Goal: Task Accomplishment & Management: Manage account settings

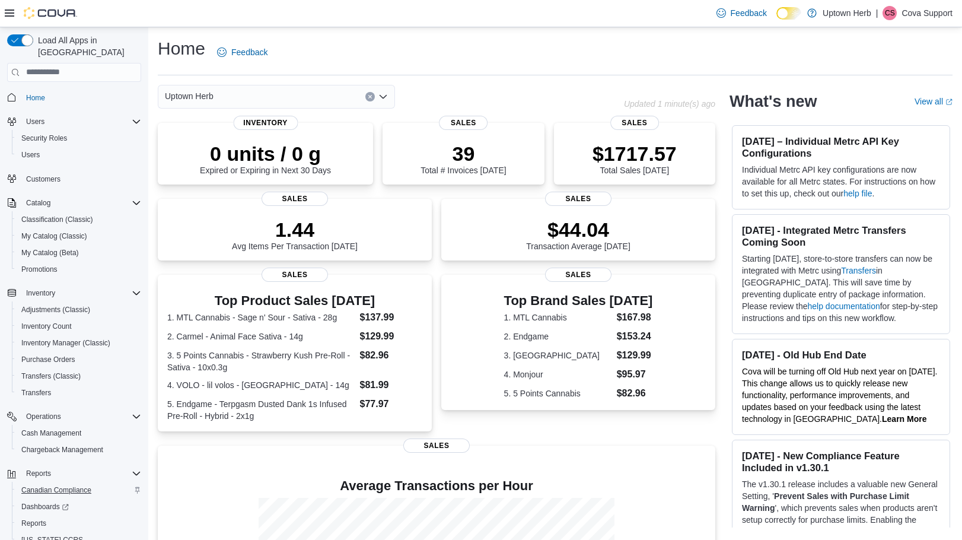
scroll to position [39, 0]
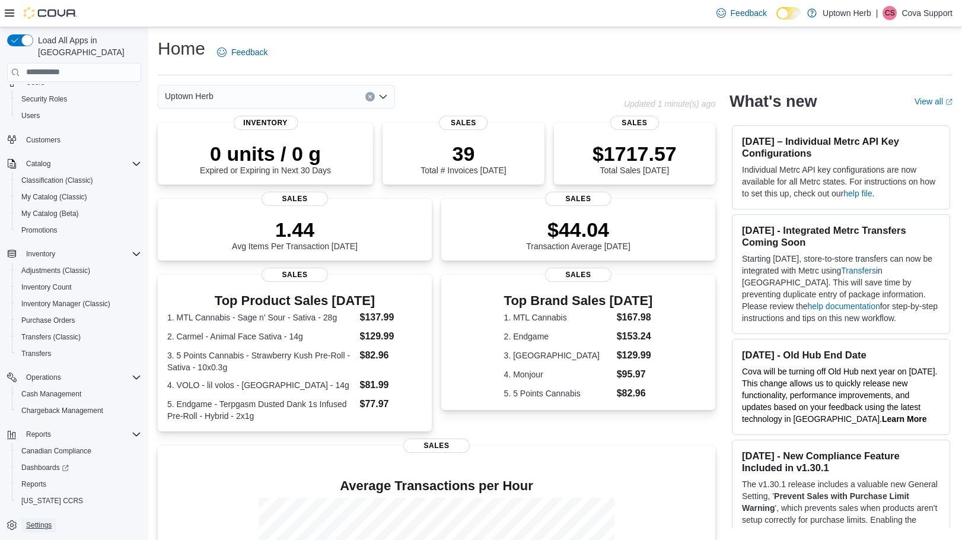
click at [44, 520] on span "Settings" at bounding box center [38, 524] width 25 height 9
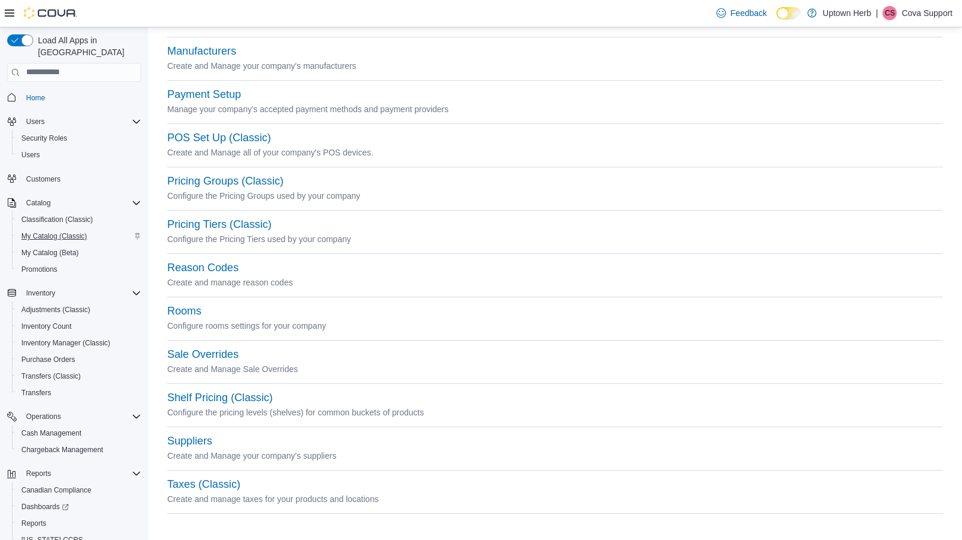
scroll to position [254, 0]
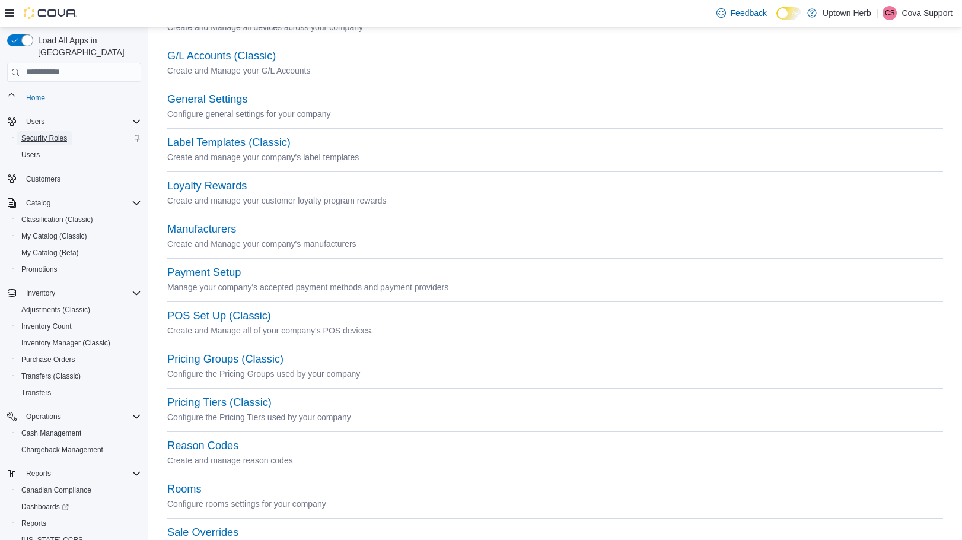
click at [36, 133] on span "Security Roles" at bounding box center [44, 137] width 46 height 9
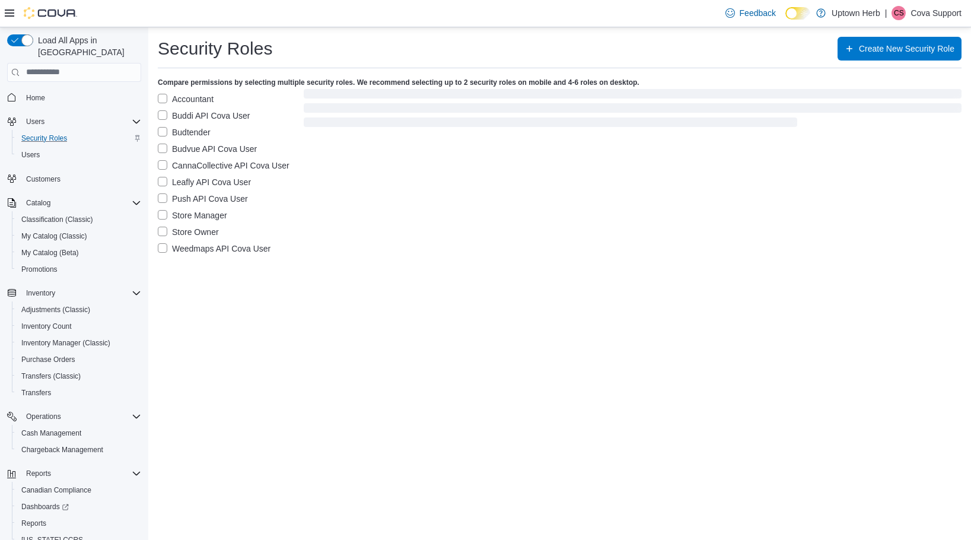
click at [161, 99] on label "Accountant" at bounding box center [186, 99] width 56 height 14
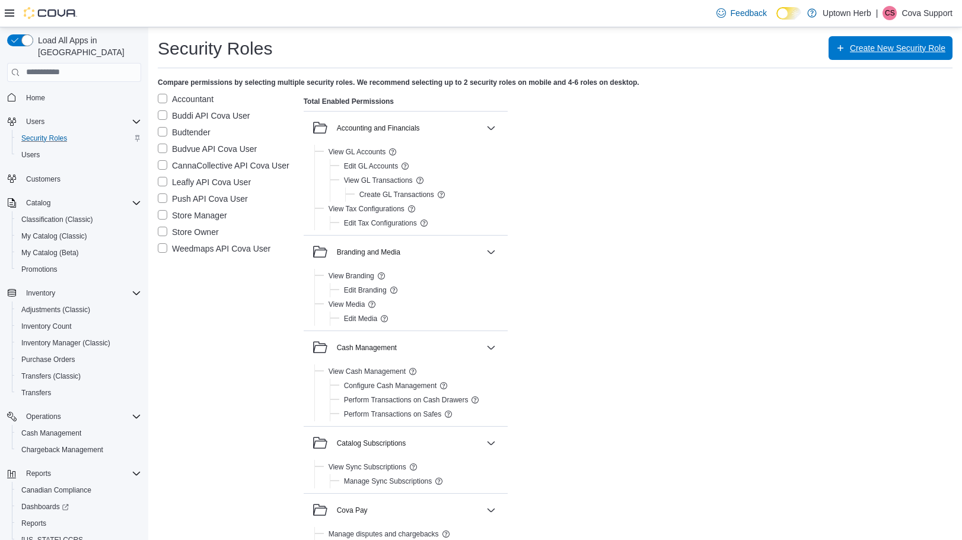
click at [852, 55] on span "Create New Security Role" at bounding box center [891, 48] width 110 height 24
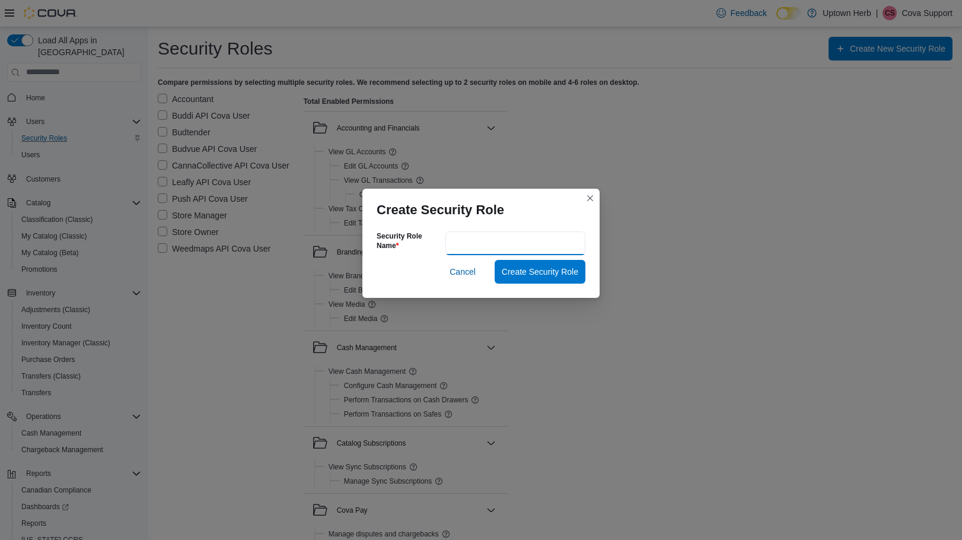
click at [487, 243] on input "Security Role Name" at bounding box center [515, 243] width 140 height 24
type input "**********"
click at [518, 272] on span "Create Security Role" at bounding box center [540, 271] width 76 height 12
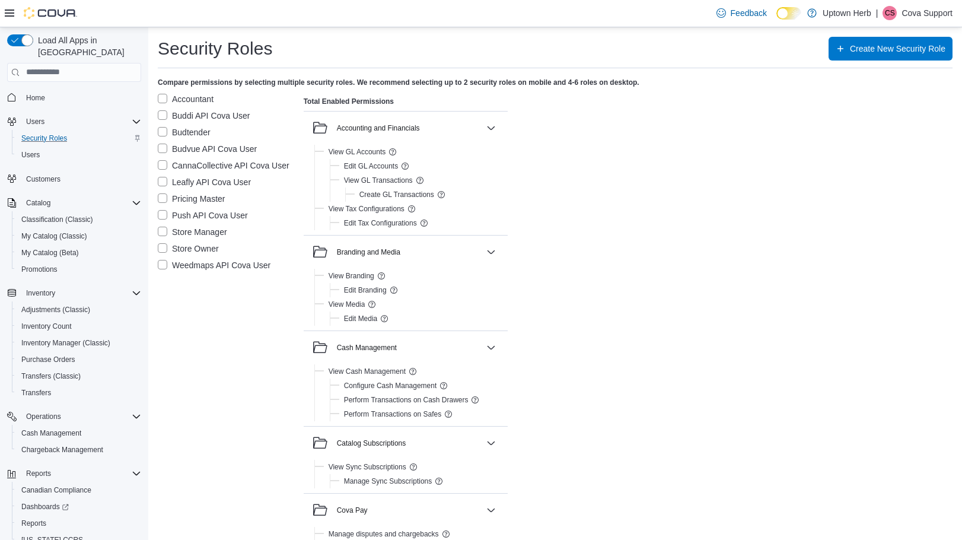
click at [197, 199] on label "Pricing Master" at bounding box center [191, 199] width 67 height 14
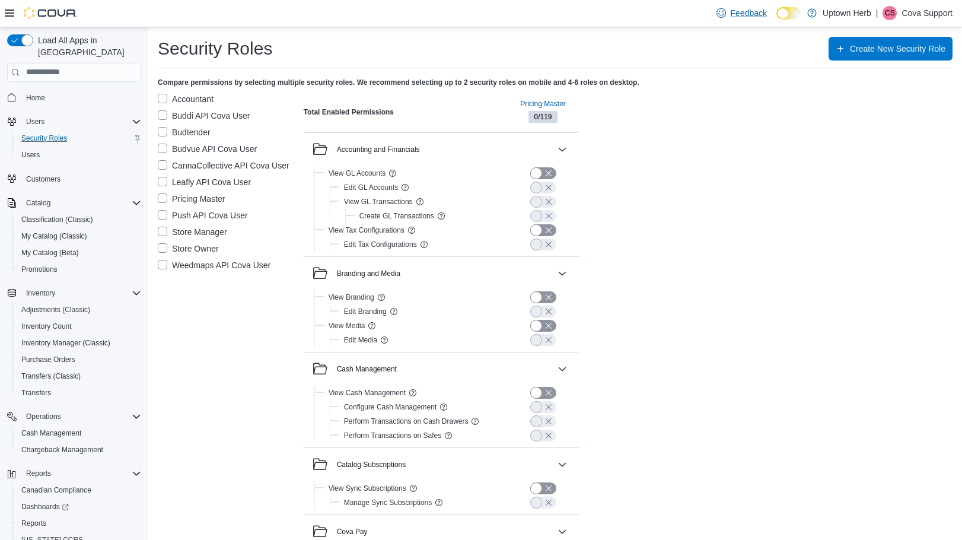
scroll to position [781, 0]
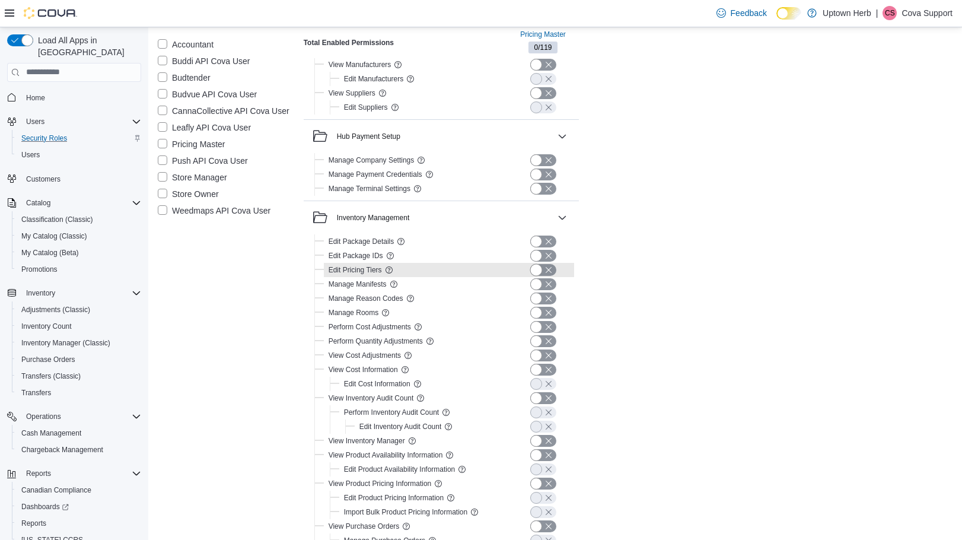
click at [547, 271] on button "button" at bounding box center [543, 270] width 26 height 12
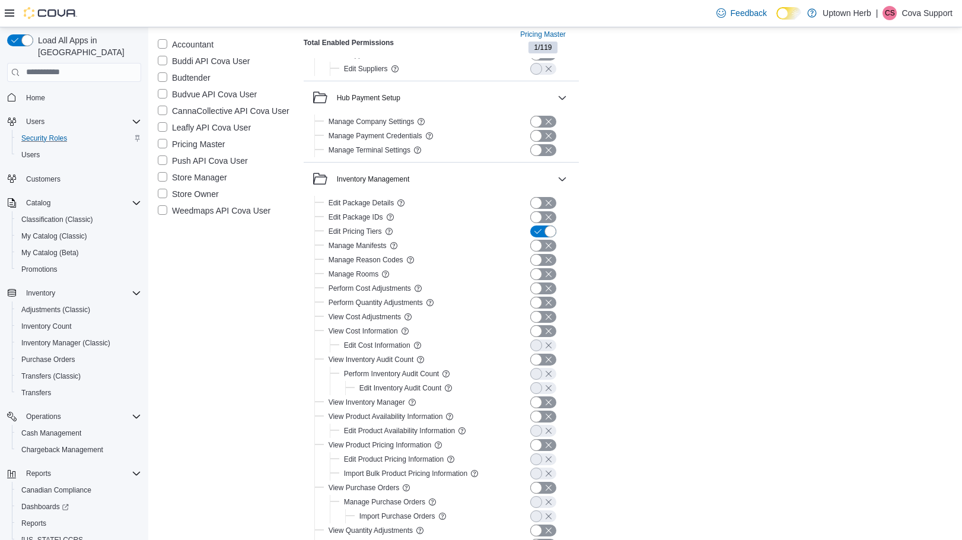
scroll to position [900, 0]
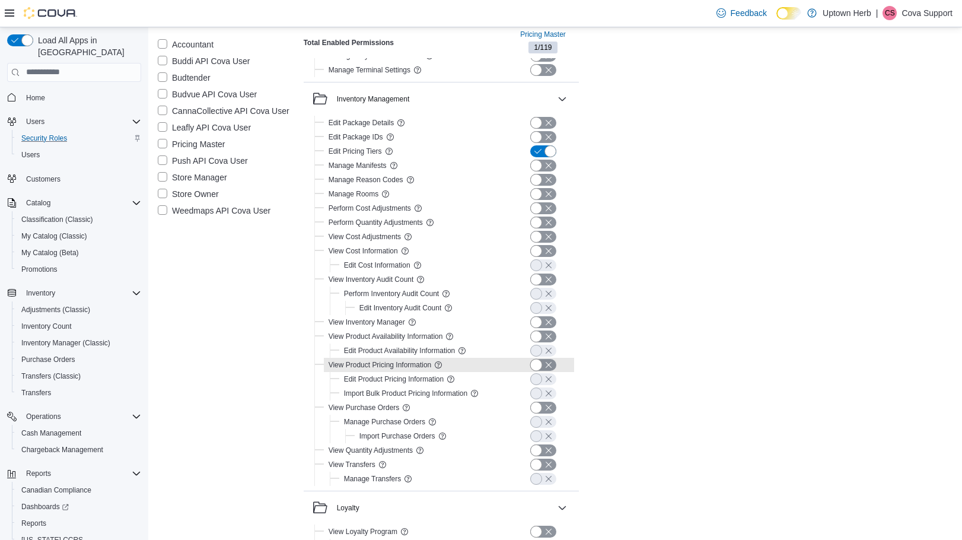
click at [545, 364] on button "button" at bounding box center [543, 365] width 26 height 12
click at [543, 381] on button "button" at bounding box center [543, 379] width 26 height 12
click at [543, 394] on button "button" at bounding box center [543, 393] width 26 height 12
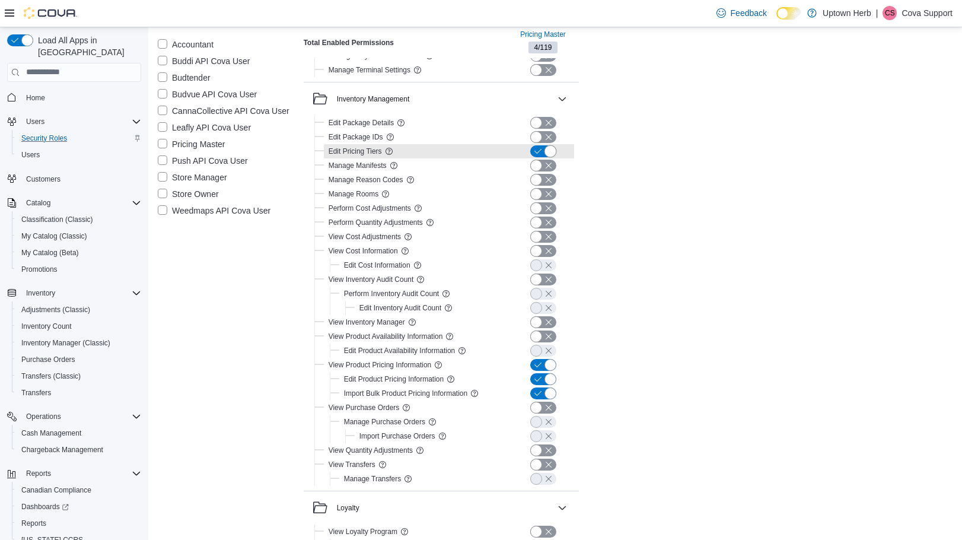
click at [547, 153] on button "button" at bounding box center [543, 151] width 26 height 12
click at [37, 150] on span "Users" at bounding box center [30, 154] width 18 height 9
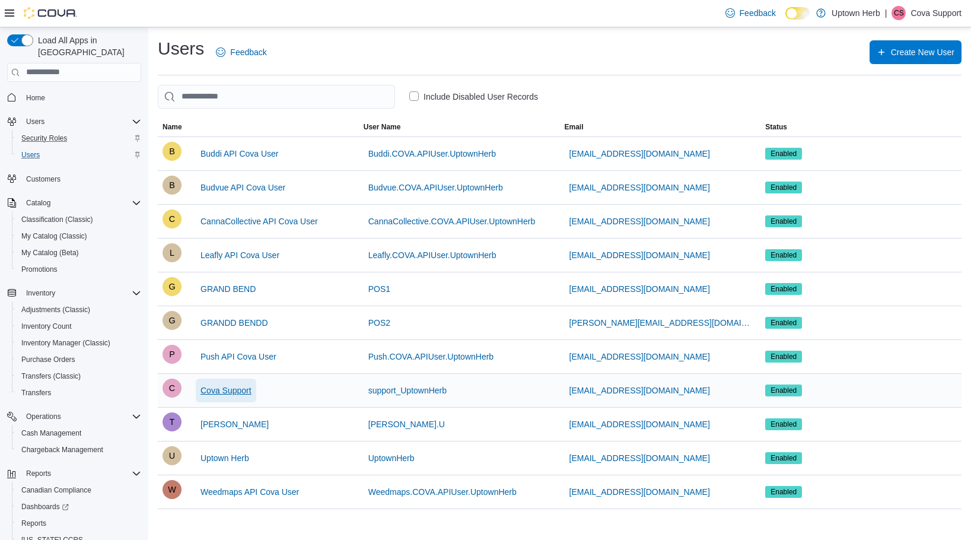
click at [228, 391] on span "Cova Support" at bounding box center [225, 390] width 51 height 12
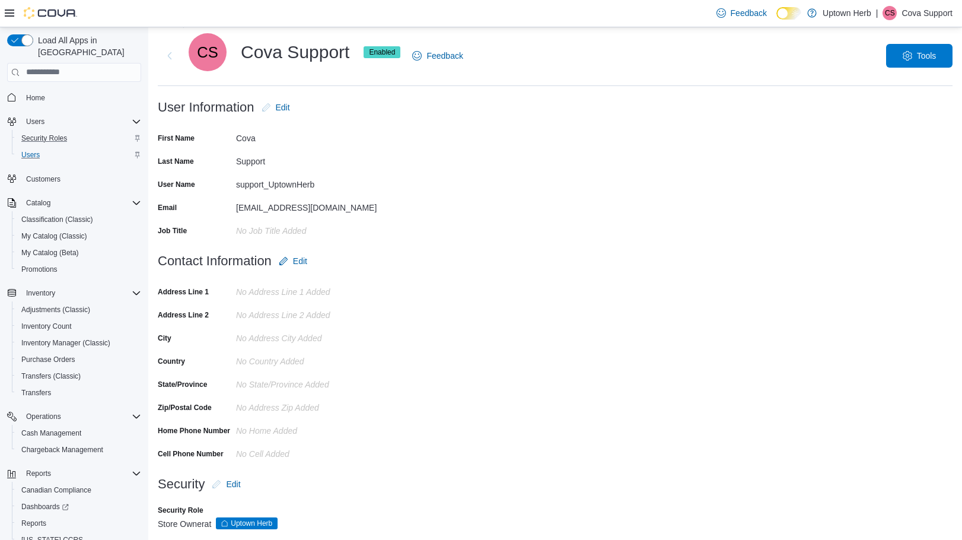
scroll to position [38, 0]
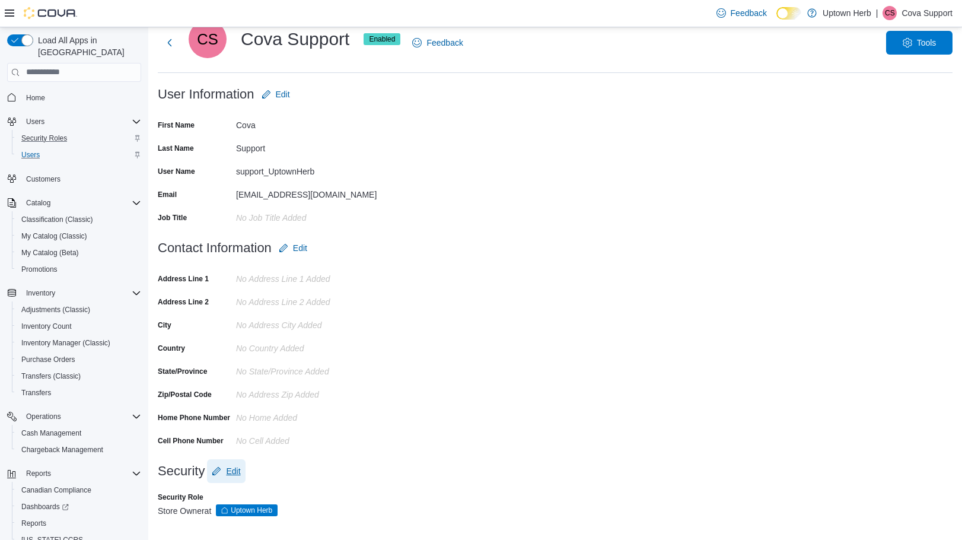
click at [223, 470] on span "Edit" at bounding box center [226, 471] width 28 height 24
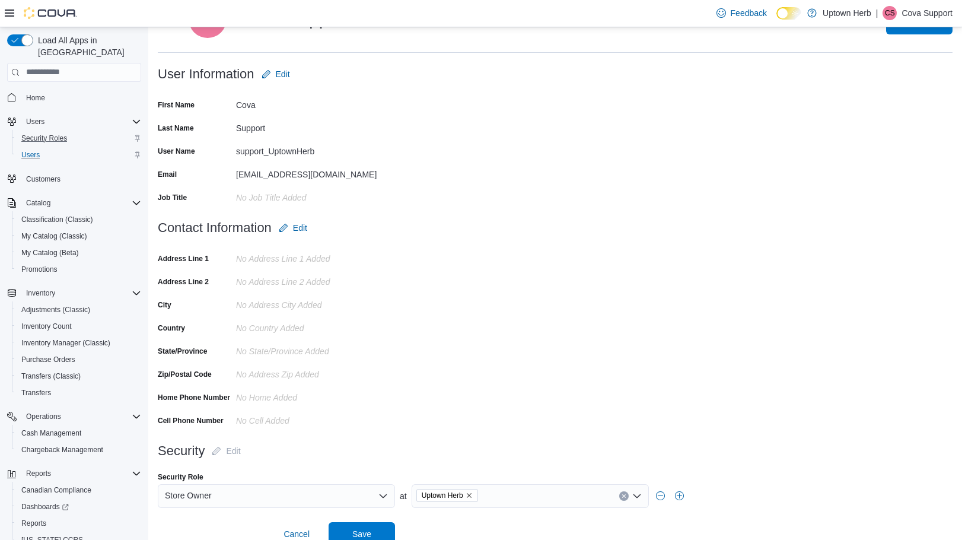
scroll to position [74, 0]
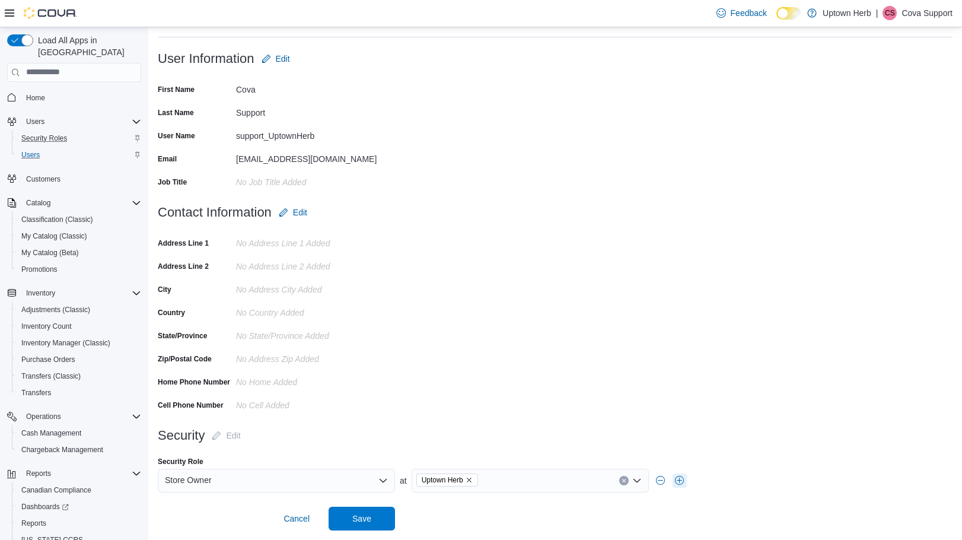
drag, startPoint x: 678, startPoint y: 483, endPoint x: 587, endPoint y: 478, distance: 91.4
click at [673, 483] on button "button" at bounding box center [679, 480] width 14 height 14
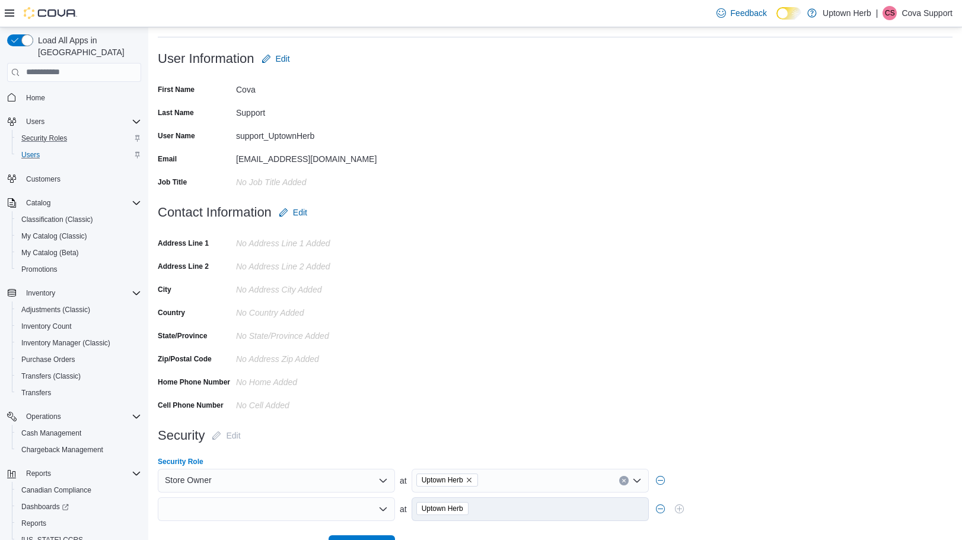
click at [304, 508] on div at bounding box center [276, 509] width 237 height 24
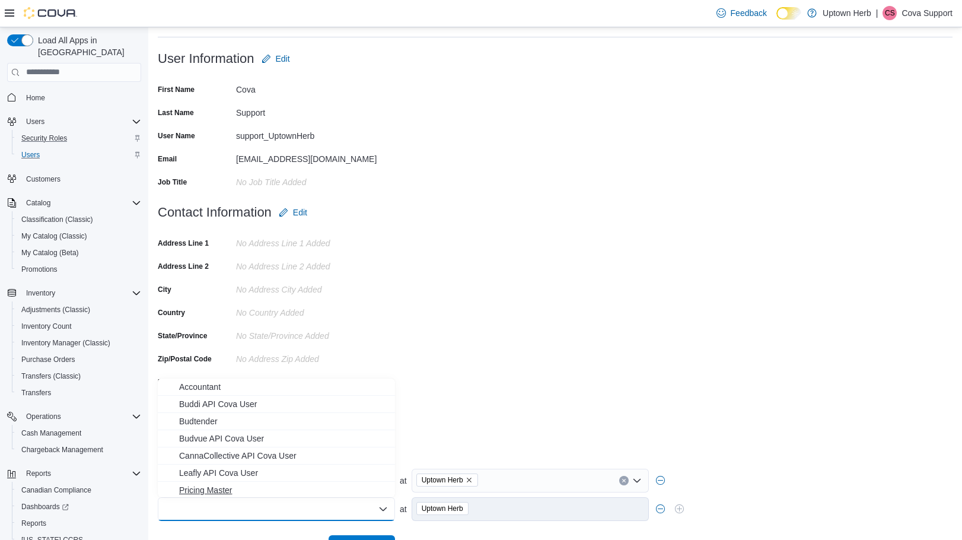
click at [287, 489] on span "Pricing Master" at bounding box center [283, 490] width 209 height 12
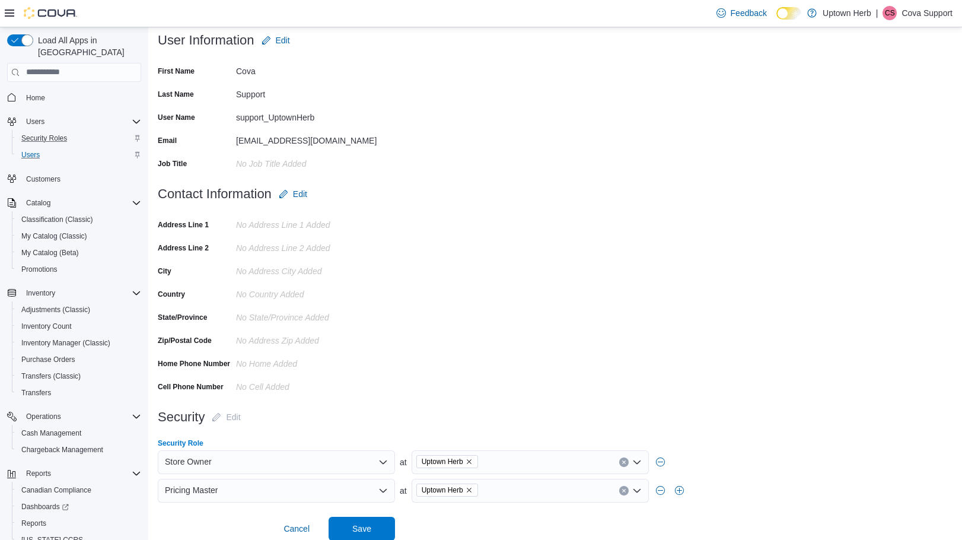
scroll to position [102, 0]
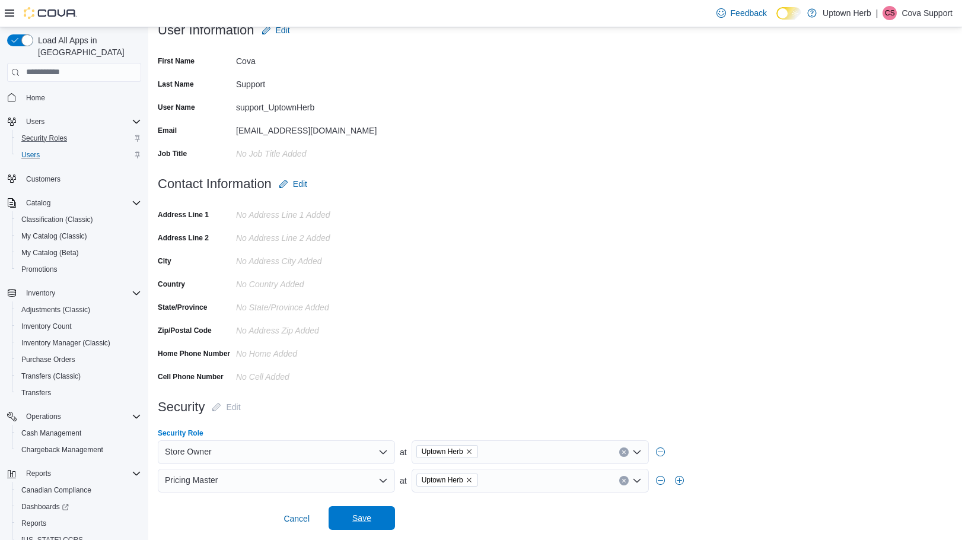
click at [361, 521] on span "Save" at bounding box center [361, 518] width 19 height 12
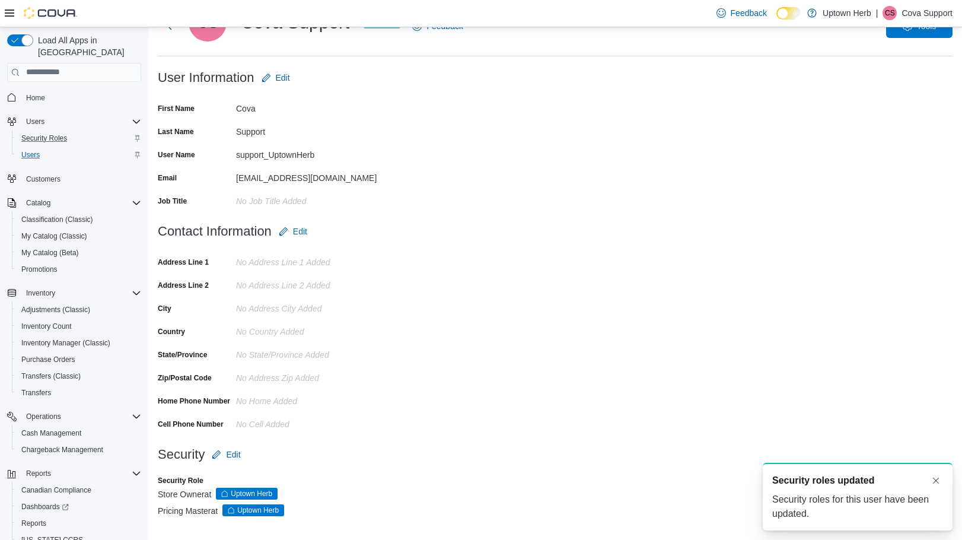
scroll to position [0, 0]
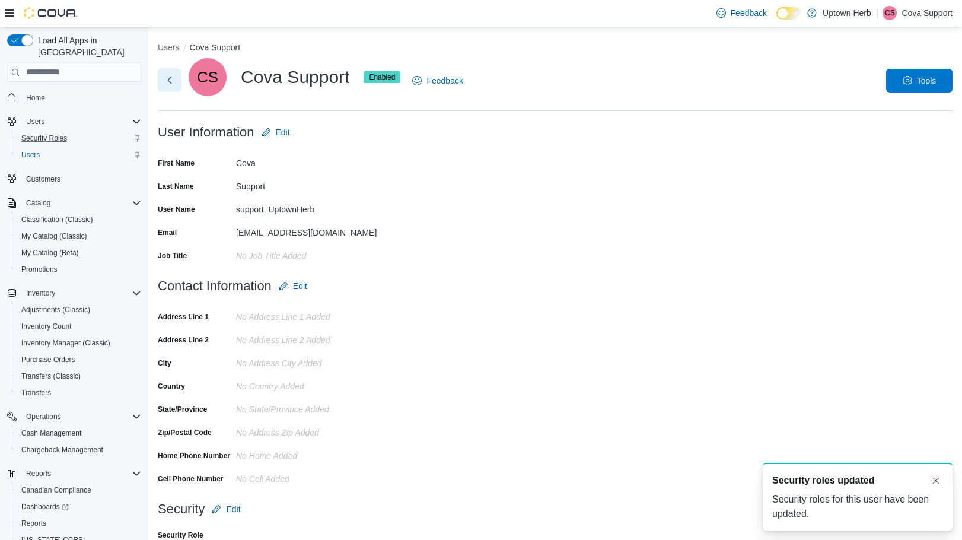
click at [171, 81] on button "Next" at bounding box center [170, 80] width 24 height 24
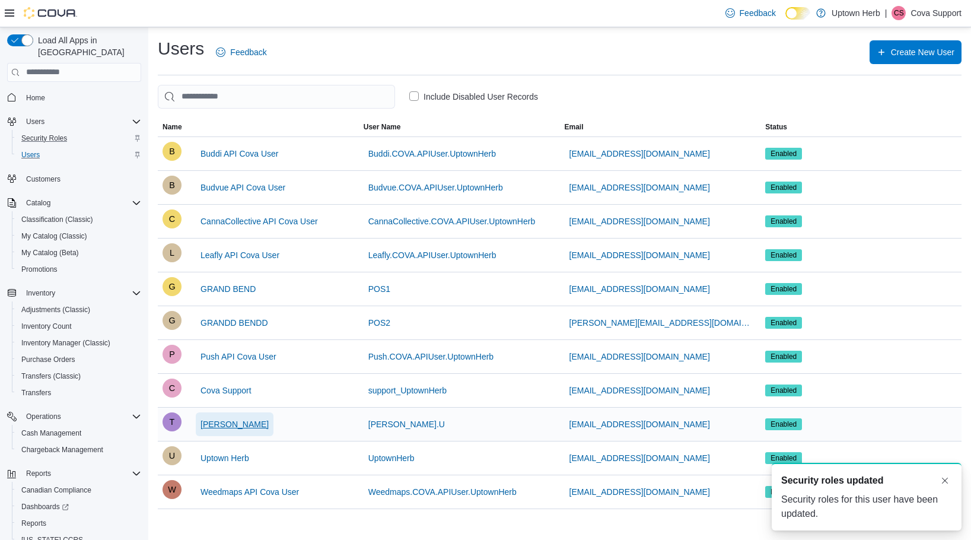
click at [219, 424] on span "[PERSON_NAME]" at bounding box center [234, 424] width 68 height 12
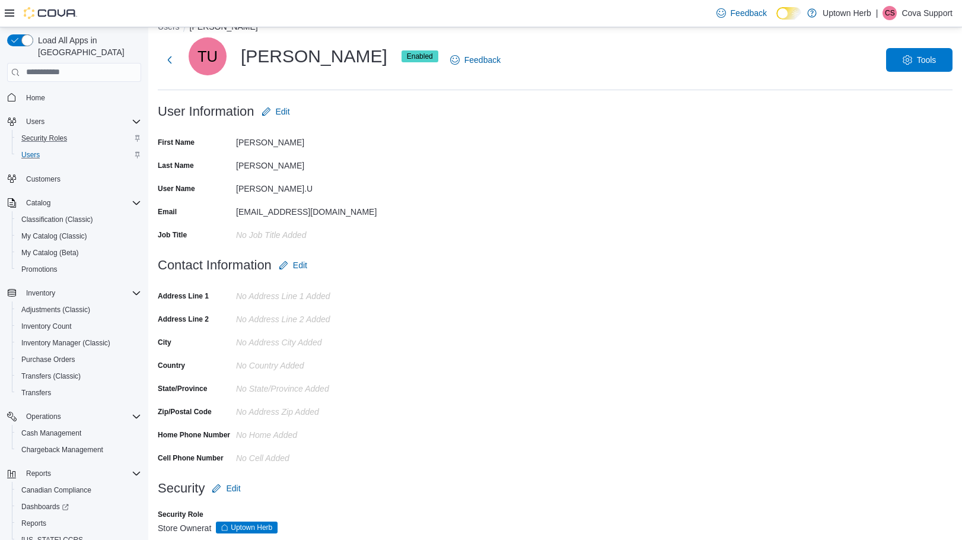
scroll to position [38, 0]
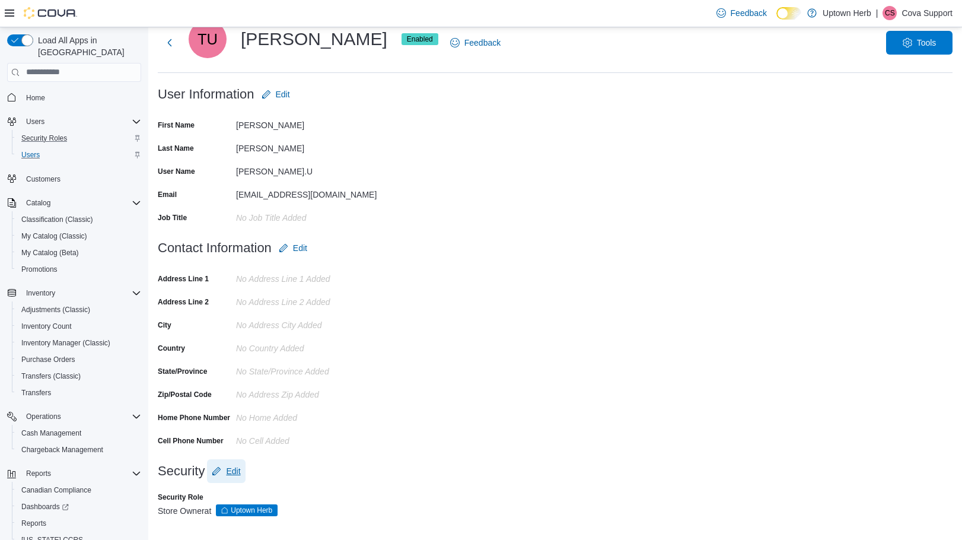
click at [225, 467] on span "Edit" at bounding box center [226, 471] width 28 height 24
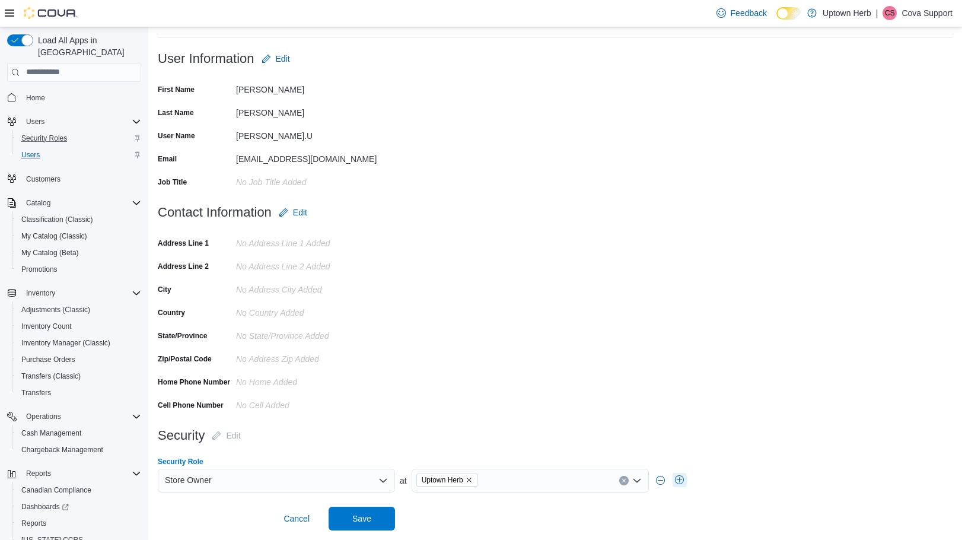
click at [677, 479] on button "button" at bounding box center [679, 480] width 14 height 14
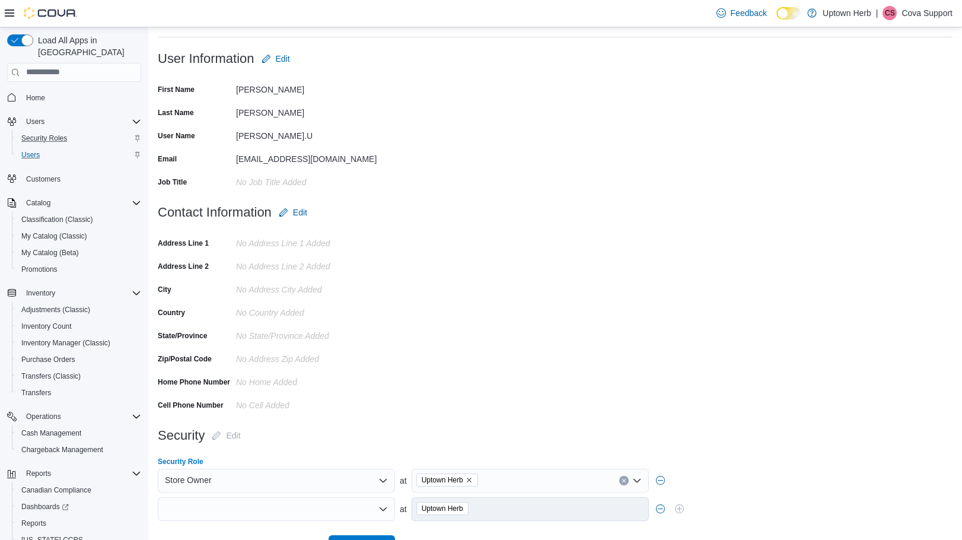
click at [235, 504] on div at bounding box center [276, 509] width 237 height 24
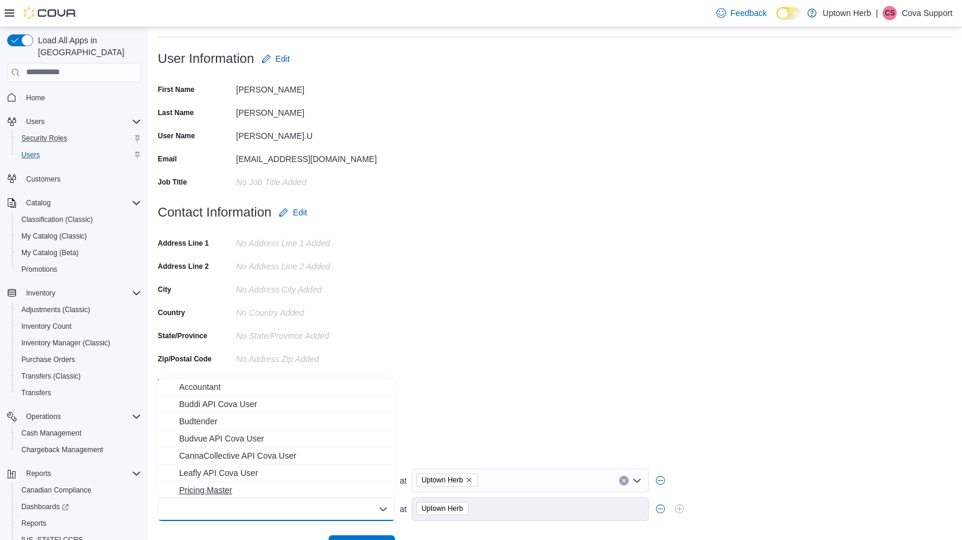
click at [229, 490] on span "Pricing Master" at bounding box center [283, 490] width 209 height 12
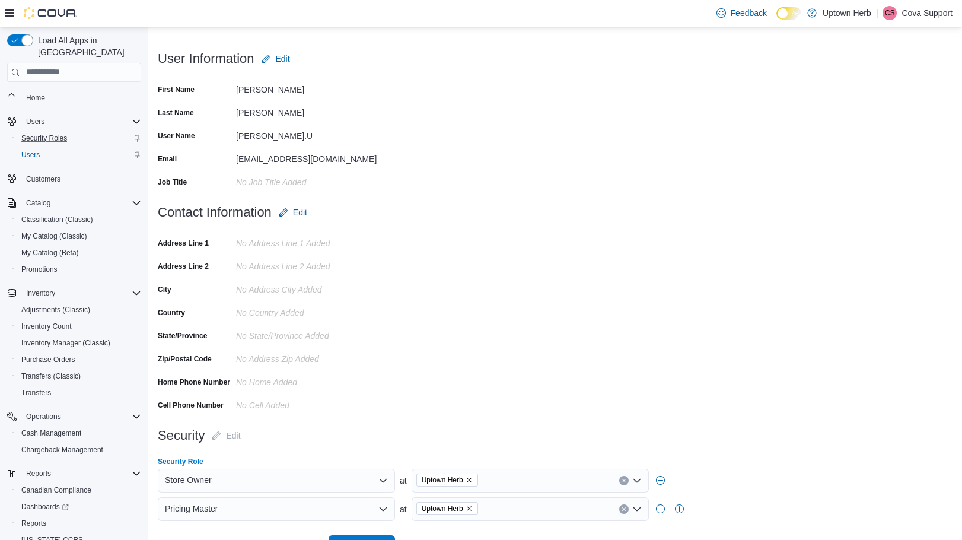
scroll to position [102, 0]
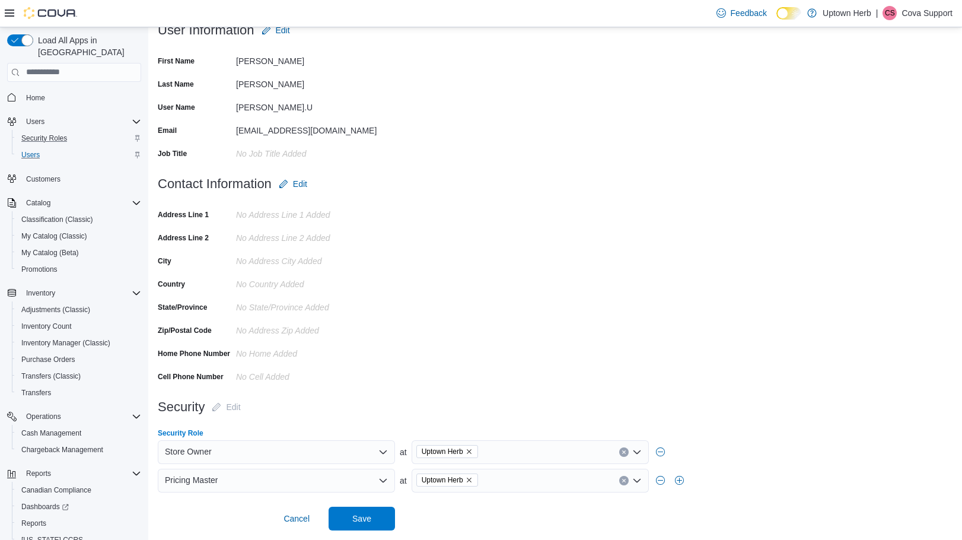
click at [349, 531] on div "Users Tom Uszynski TU Tom Uszynski Enabled Feedback Tools User Information Edit…" at bounding box center [555, 232] width 814 height 614
click at [344, 523] on span "Save" at bounding box center [362, 518] width 52 height 24
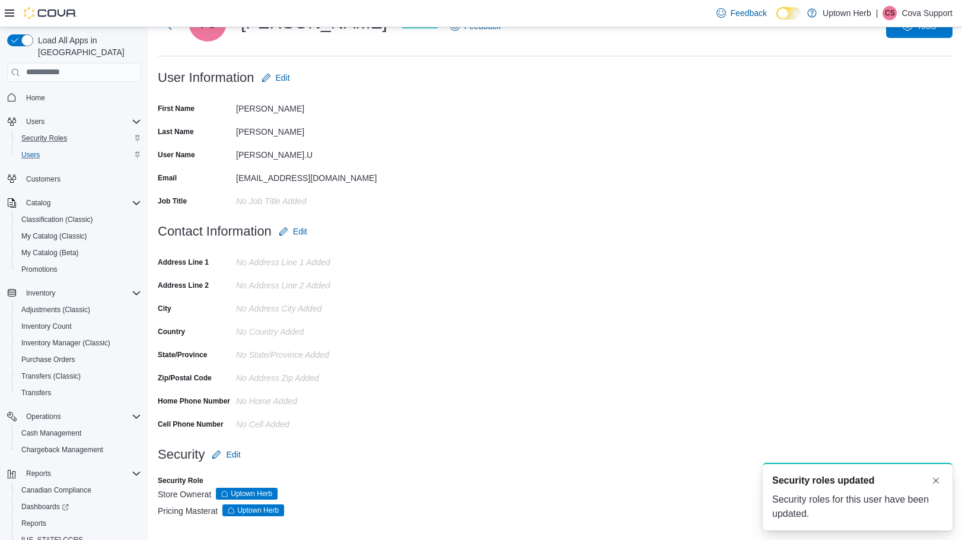
scroll to position [0, 0]
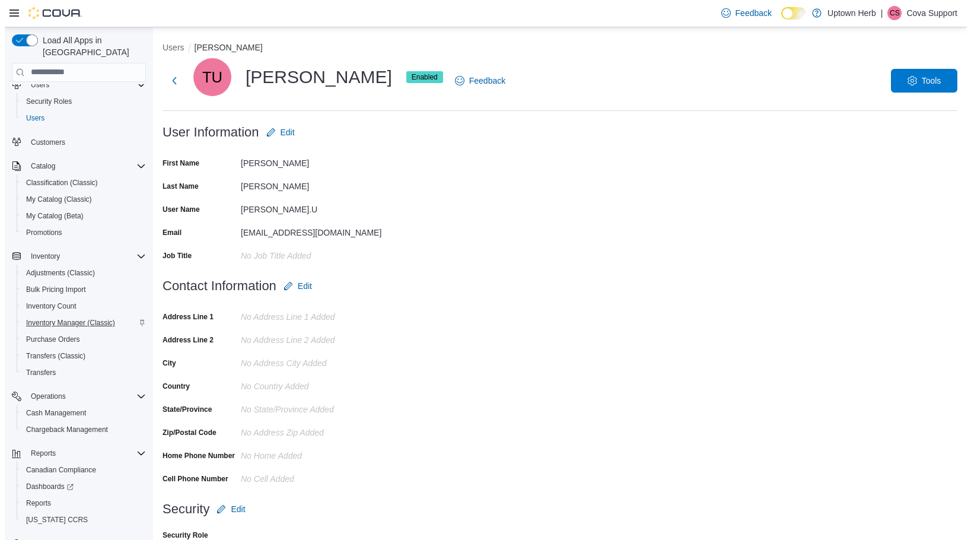
scroll to position [56, 0]
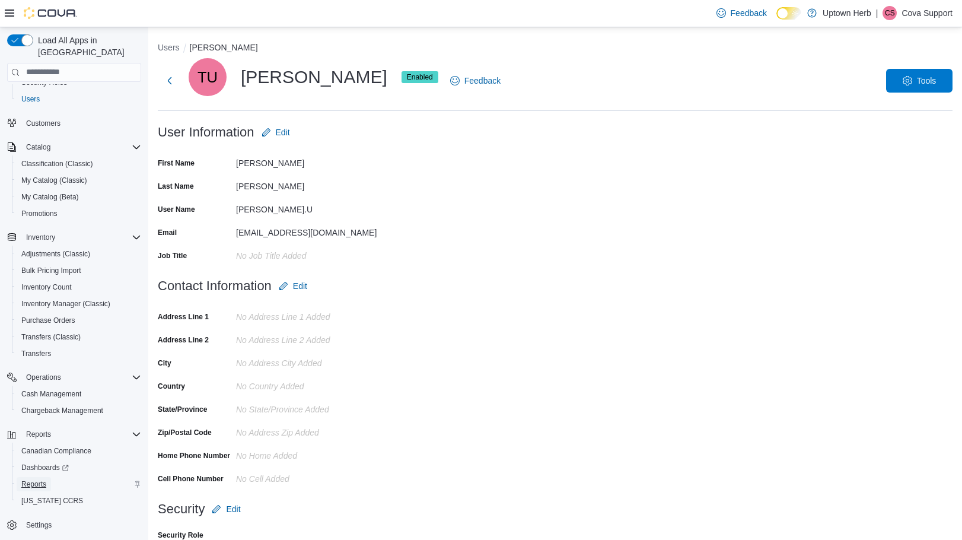
click at [31, 479] on span "Reports" at bounding box center [33, 483] width 25 height 9
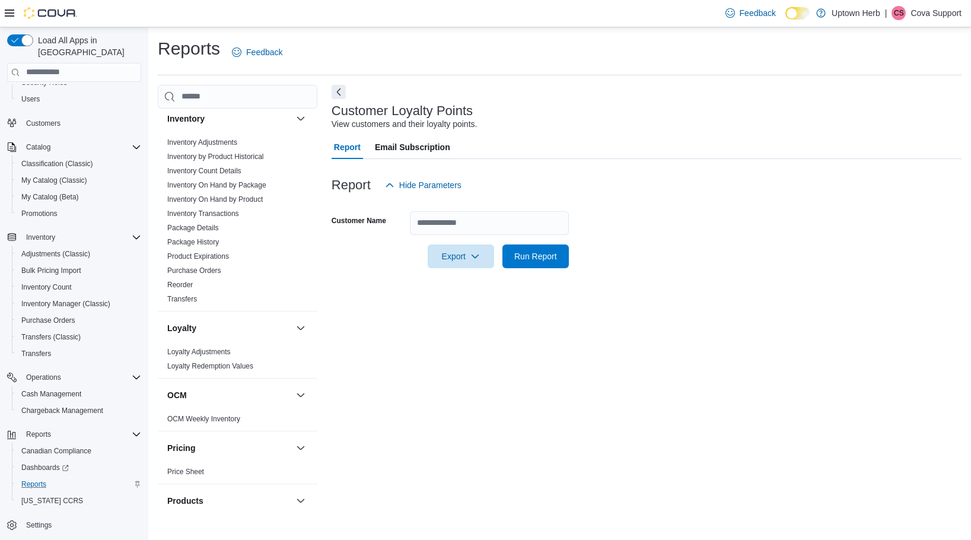
scroll to position [593, 0]
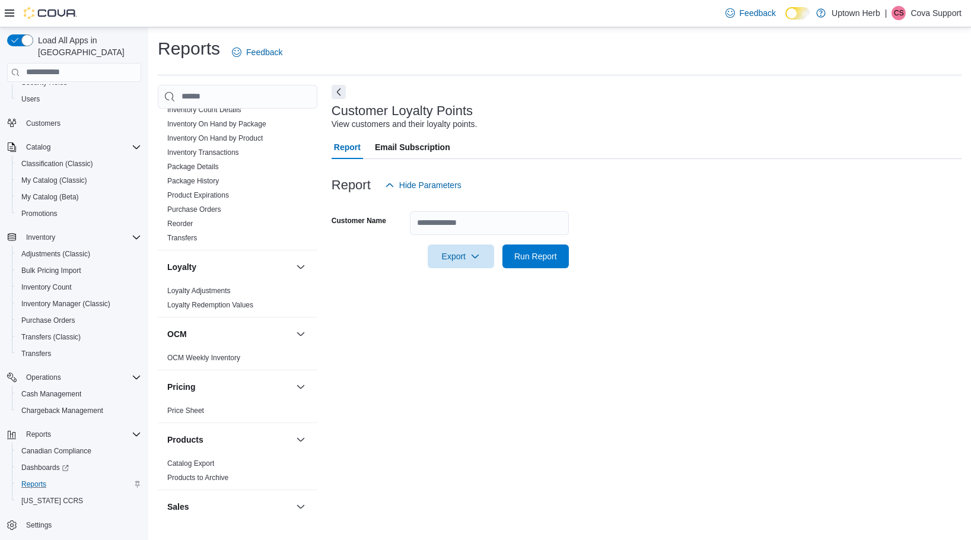
click at [952, 19] on p "Cova Support" at bounding box center [935, 13] width 51 height 14
click at [862, 123] on button "Sign Out" at bounding box center [901, 115] width 109 height 19
